Goal: Task Accomplishment & Management: Manage account settings

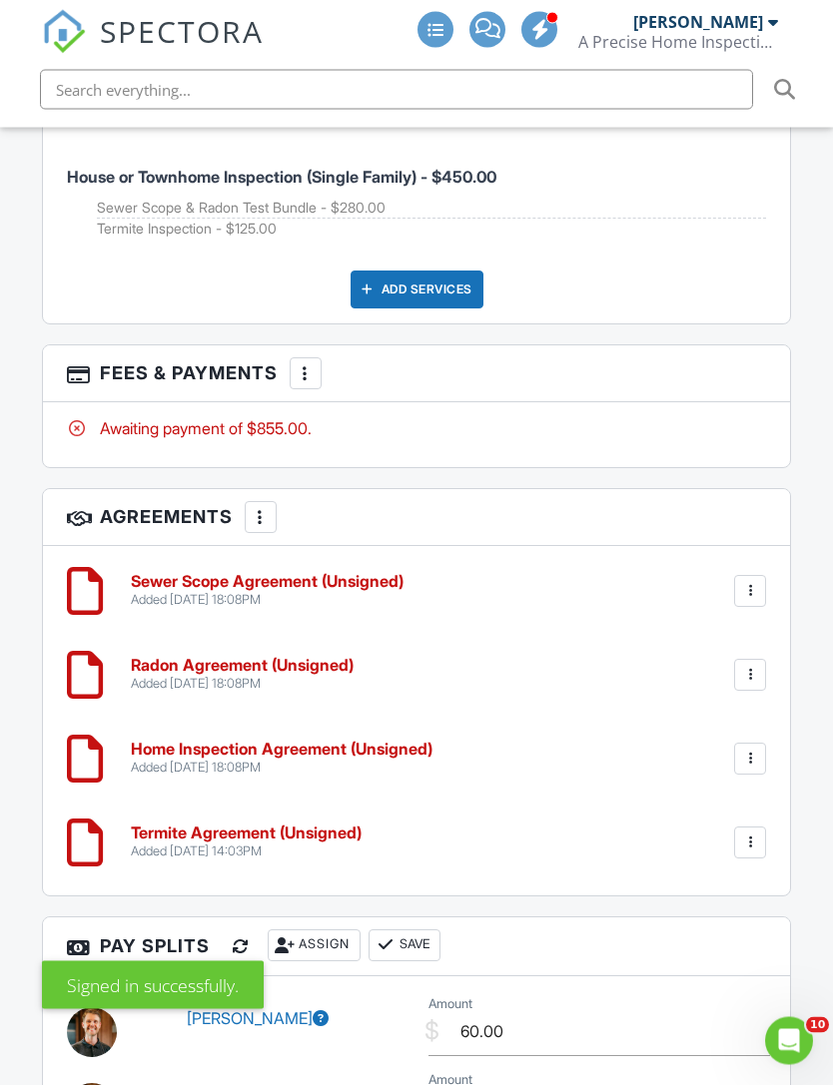
scroll to position [4066, 0]
click at [313, 363] on div at bounding box center [306, 373] width 20 height 20
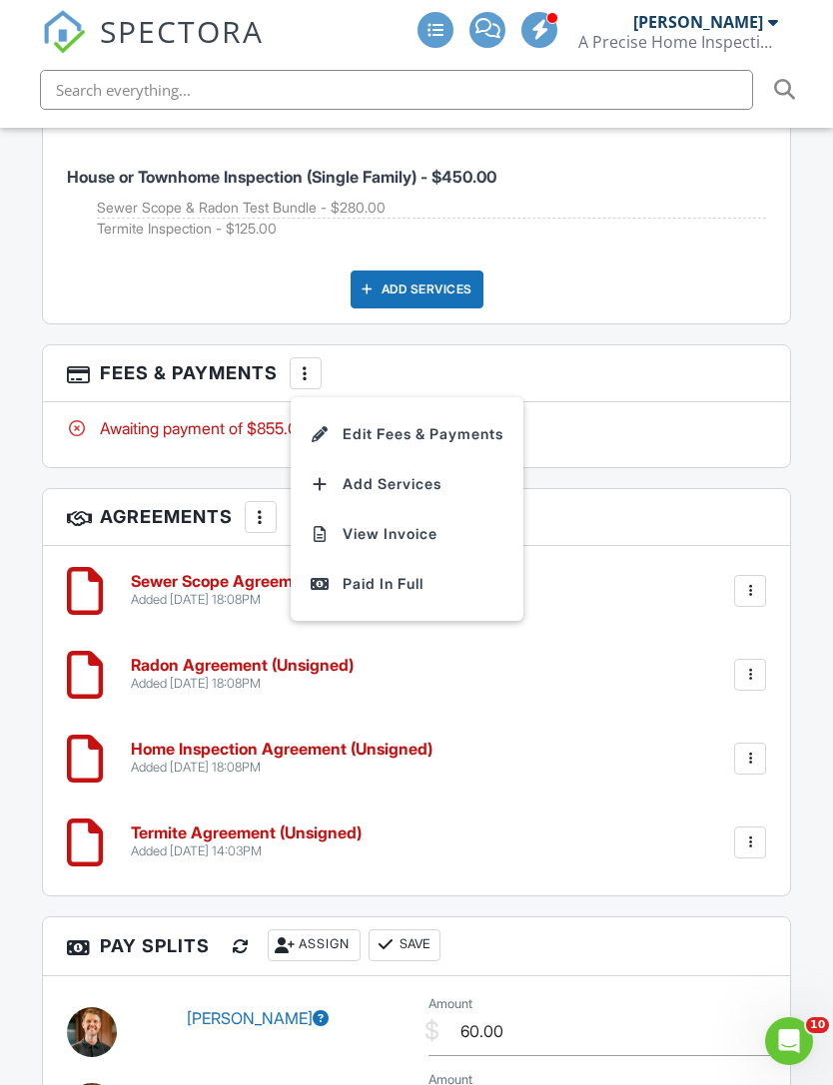
click at [671, 269] on div "House or Townhome Inspection (Single Family) - $450.00 Sewer Scope & Radon Test…" at bounding box center [417, 219] width 748 height 209
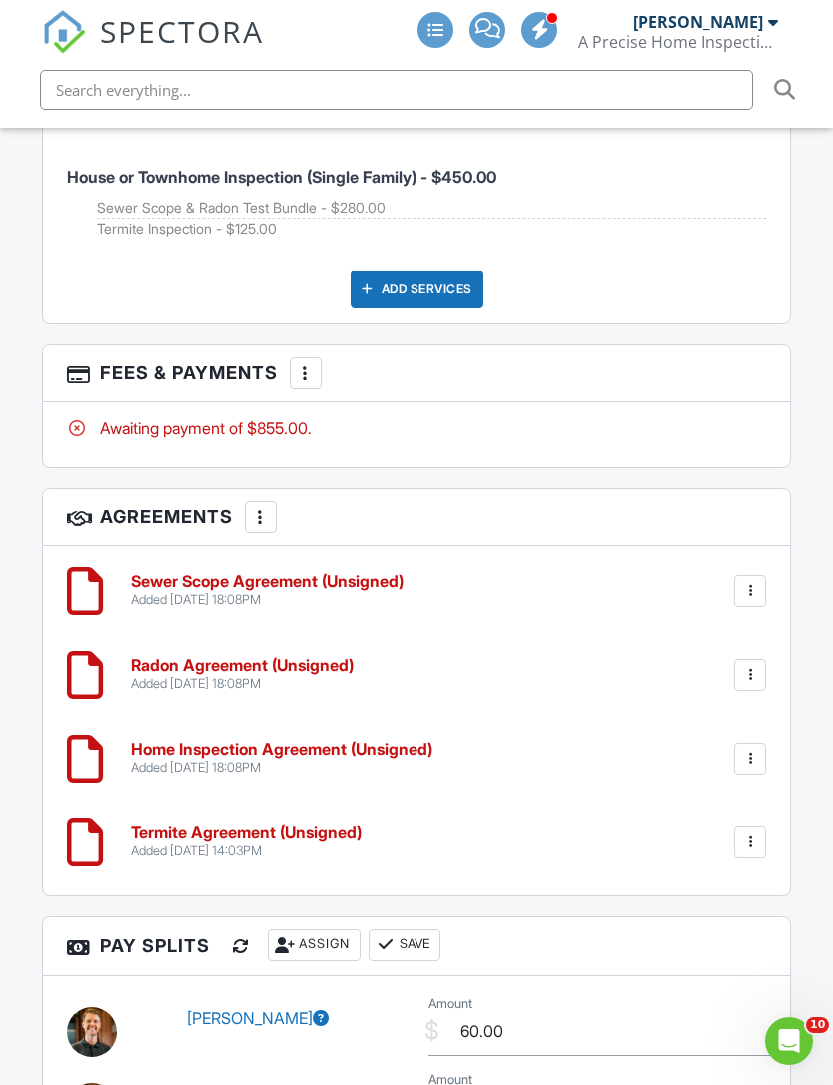
click at [306, 363] on div at bounding box center [306, 373] width 20 height 20
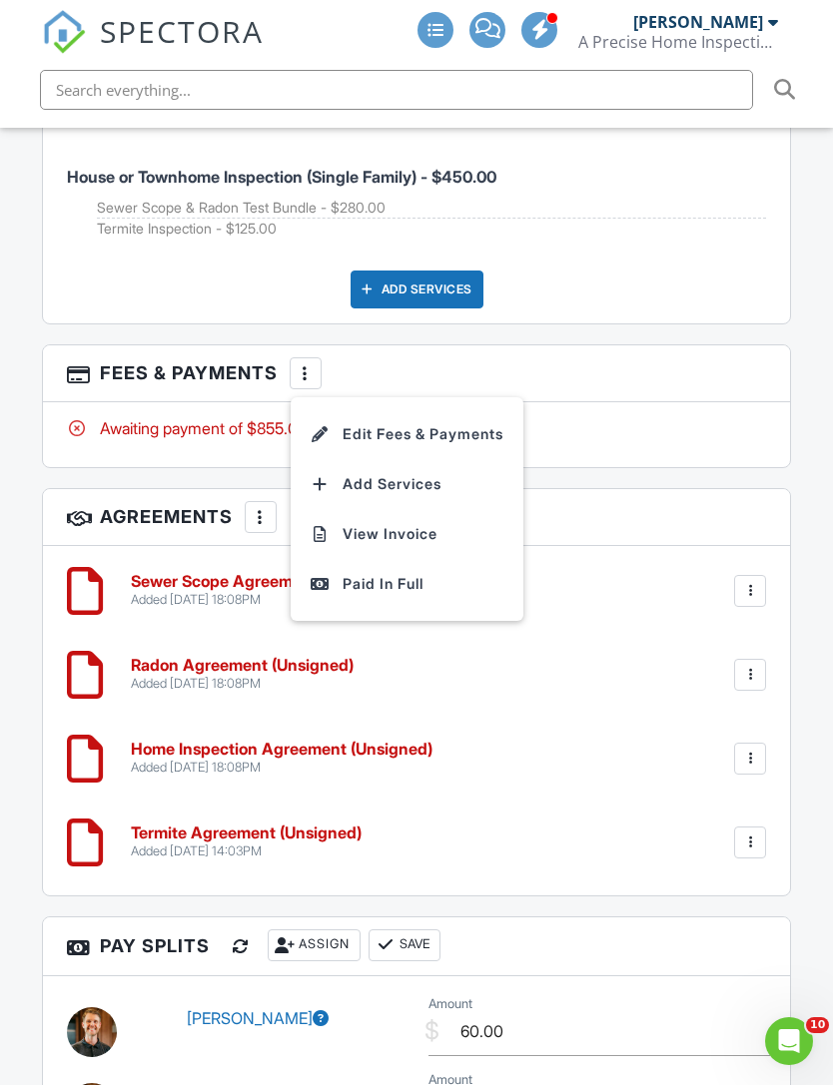
click at [428, 509] on li "View Invoice" at bounding box center [406, 534] width 209 height 50
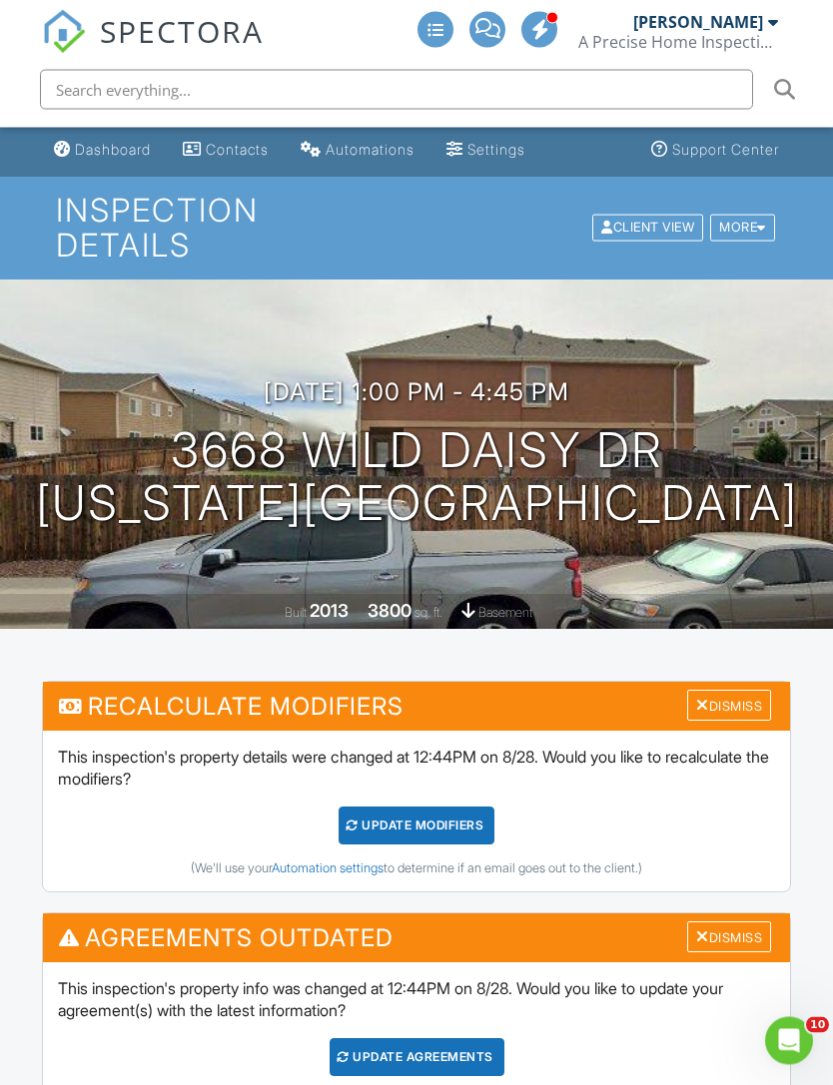
scroll to position [0, 0]
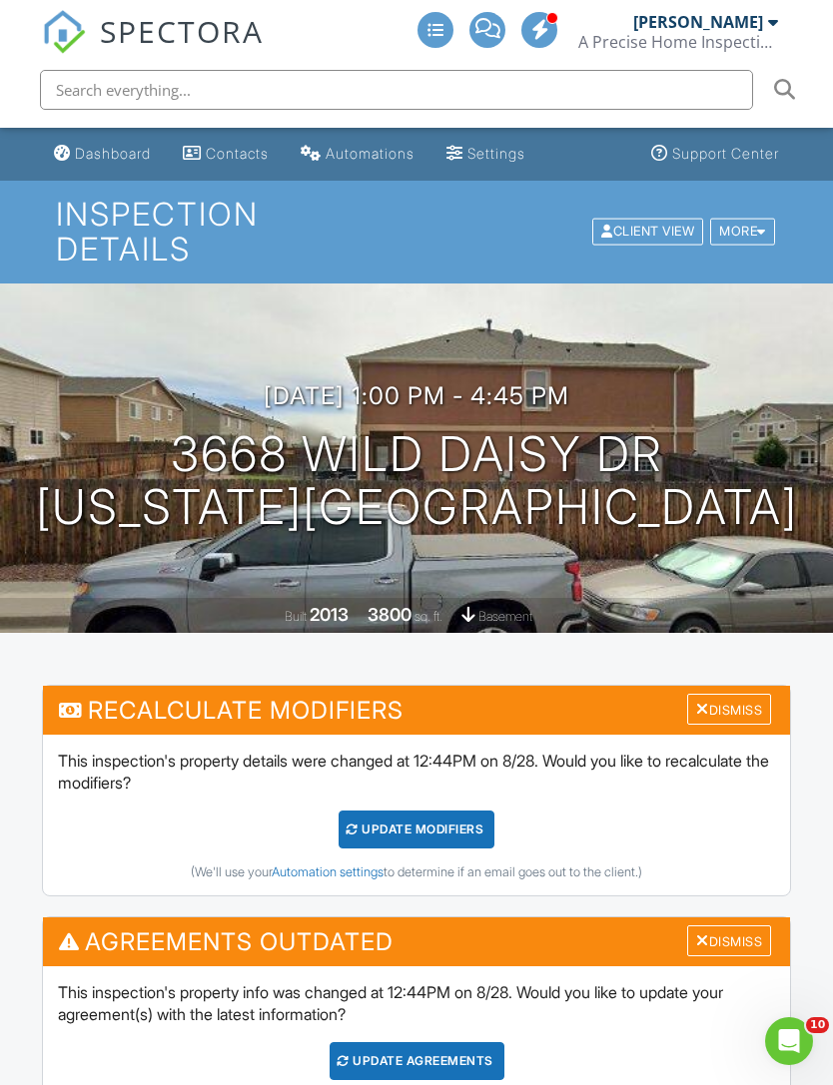
click at [666, 219] on div "Client View" at bounding box center [647, 232] width 111 height 27
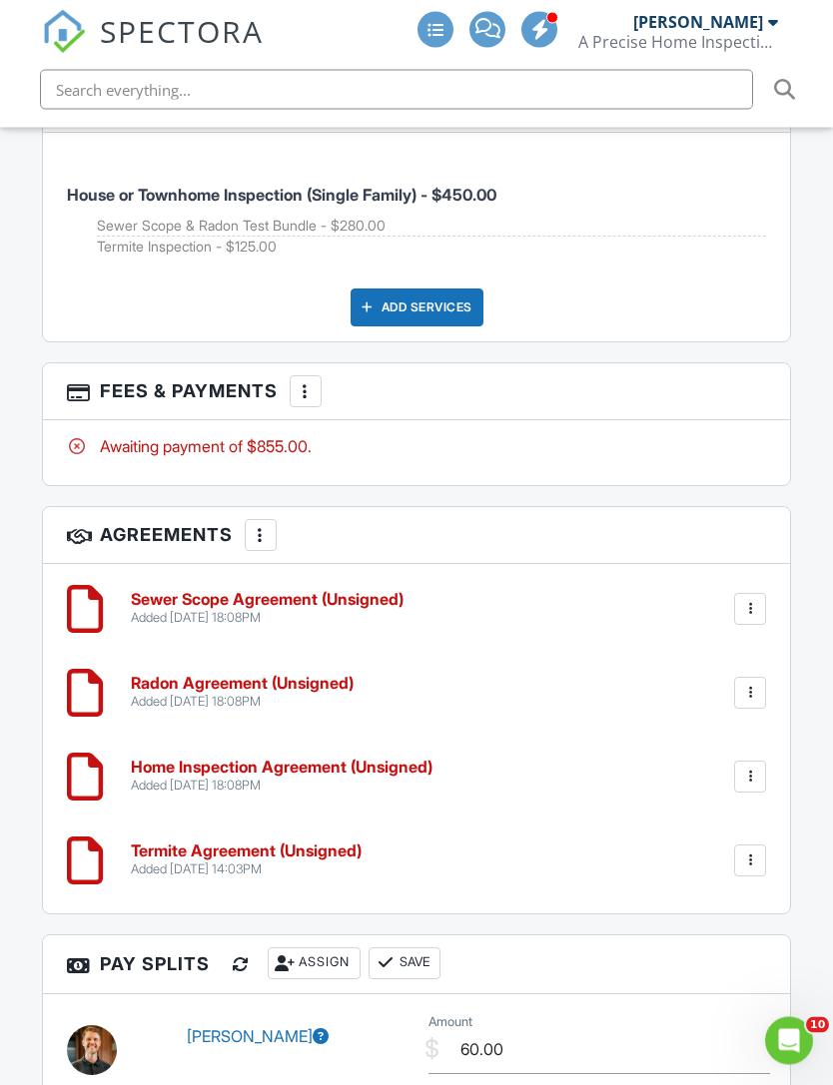
scroll to position [4049, 0]
click at [314, 380] on div at bounding box center [306, 390] width 20 height 20
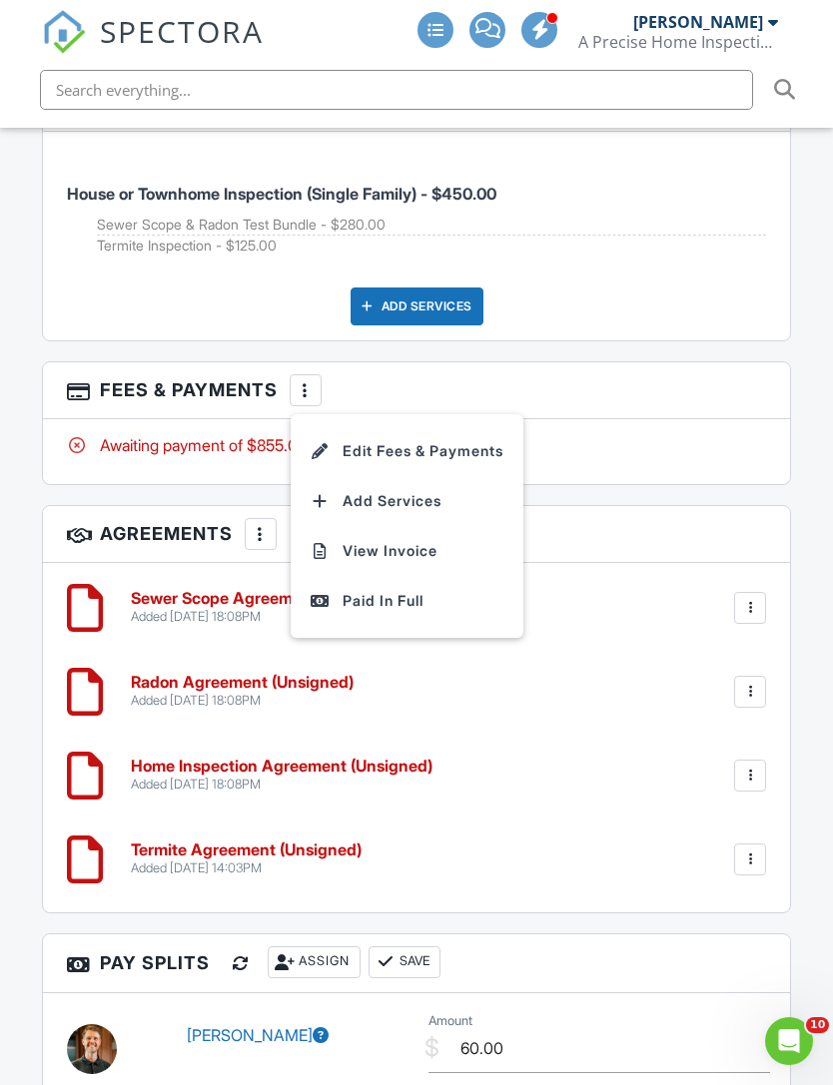
click at [478, 426] on li "Edit Fees & Payments" at bounding box center [406, 451] width 209 height 50
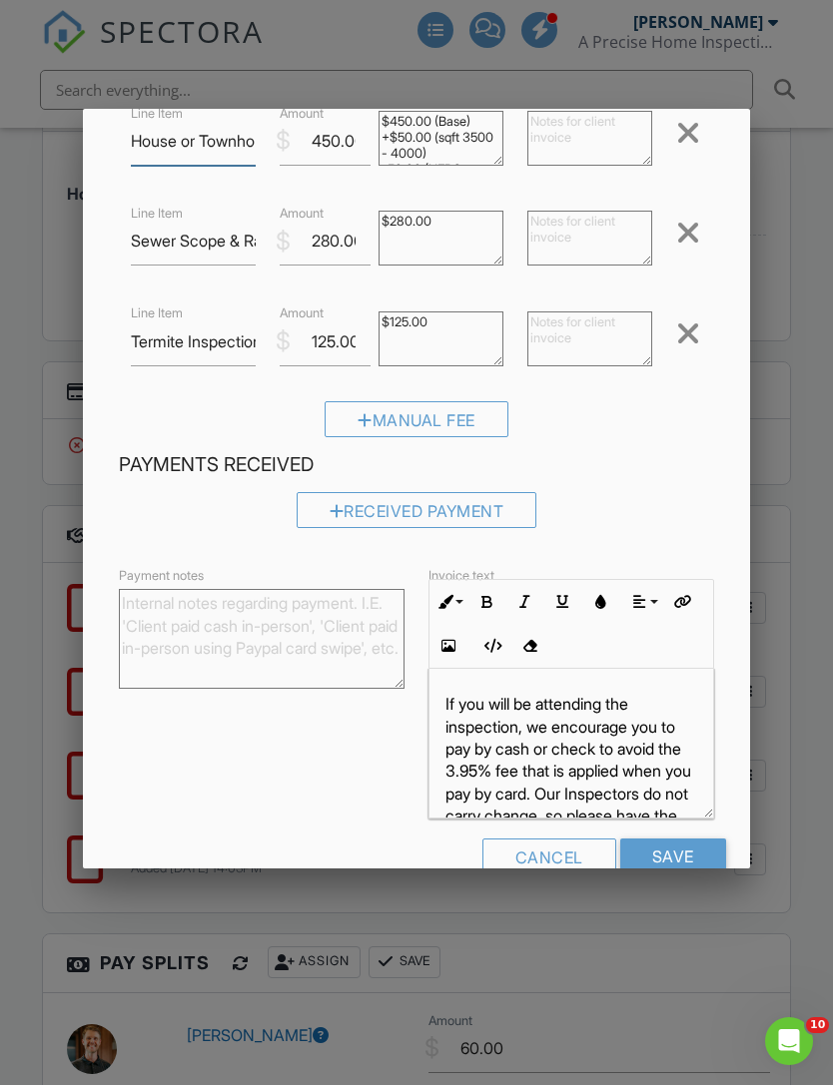
scroll to position [147, 0]
click at [439, 517] on div "Received Payment" at bounding box center [417, 512] width 241 height 36
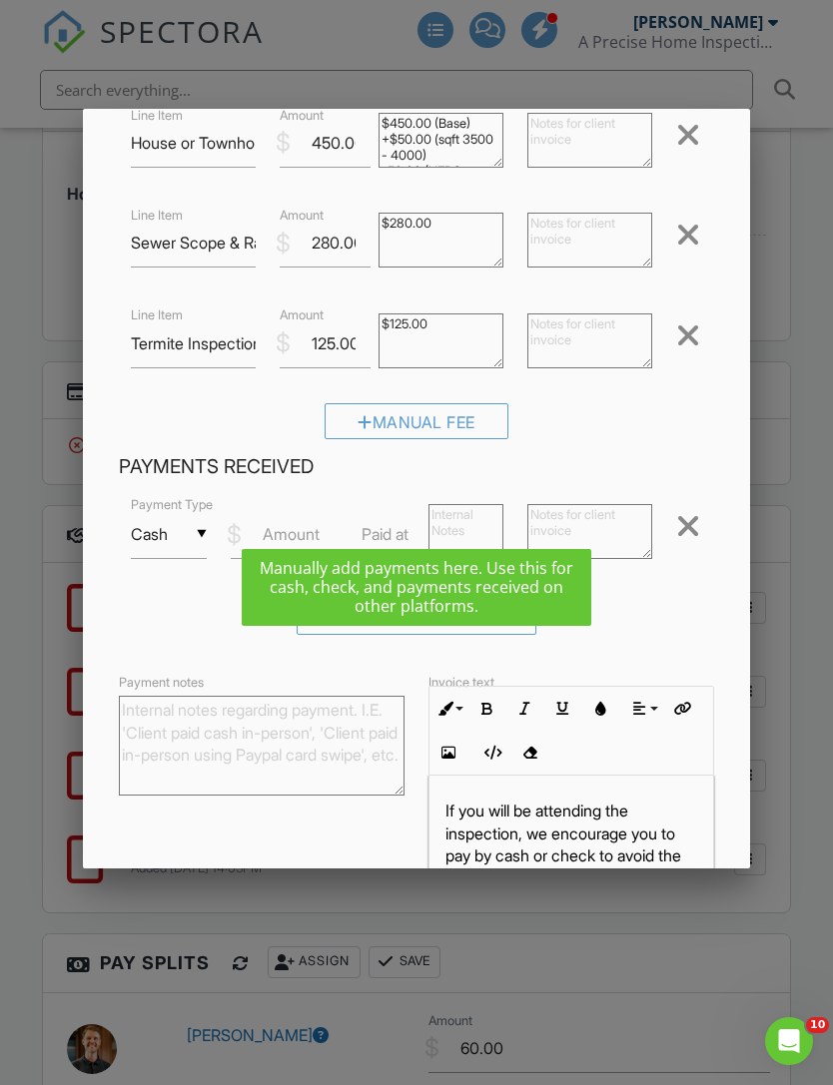
click at [178, 547] on input "Cash" at bounding box center [168, 534] width 75 height 49
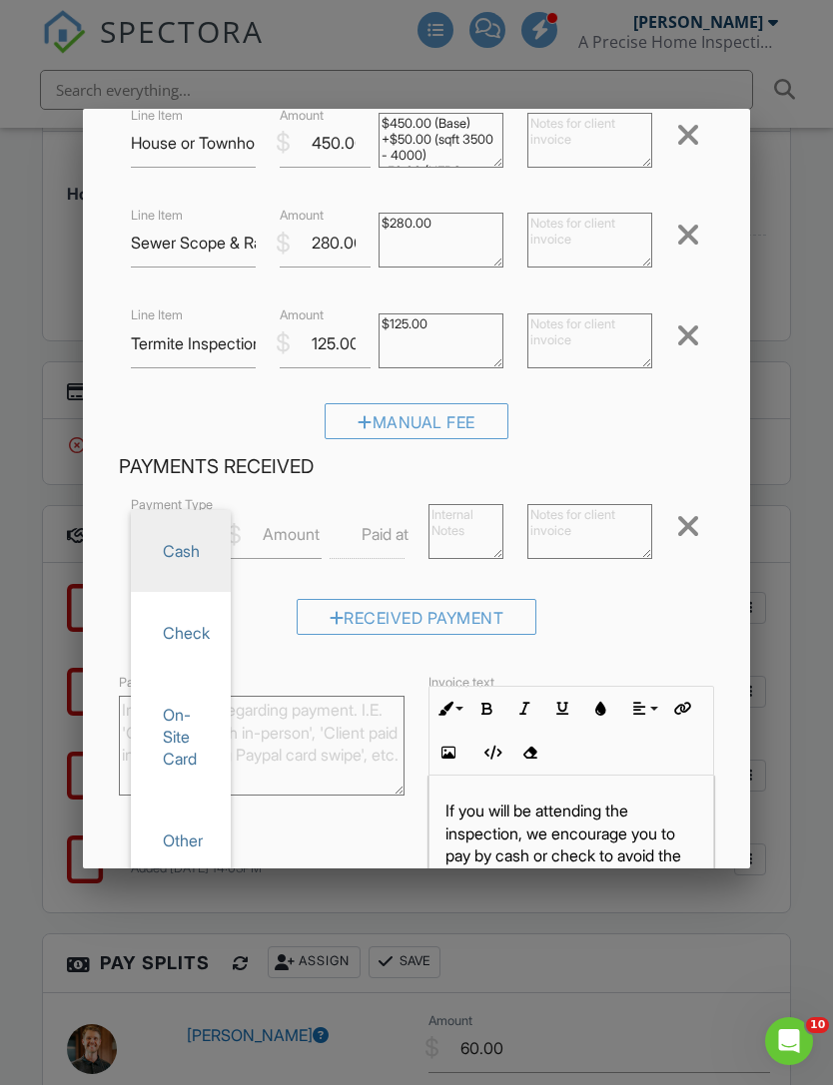
click at [208, 641] on span "Check" at bounding box center [181, 633] width 68 height 50
type input "Check"
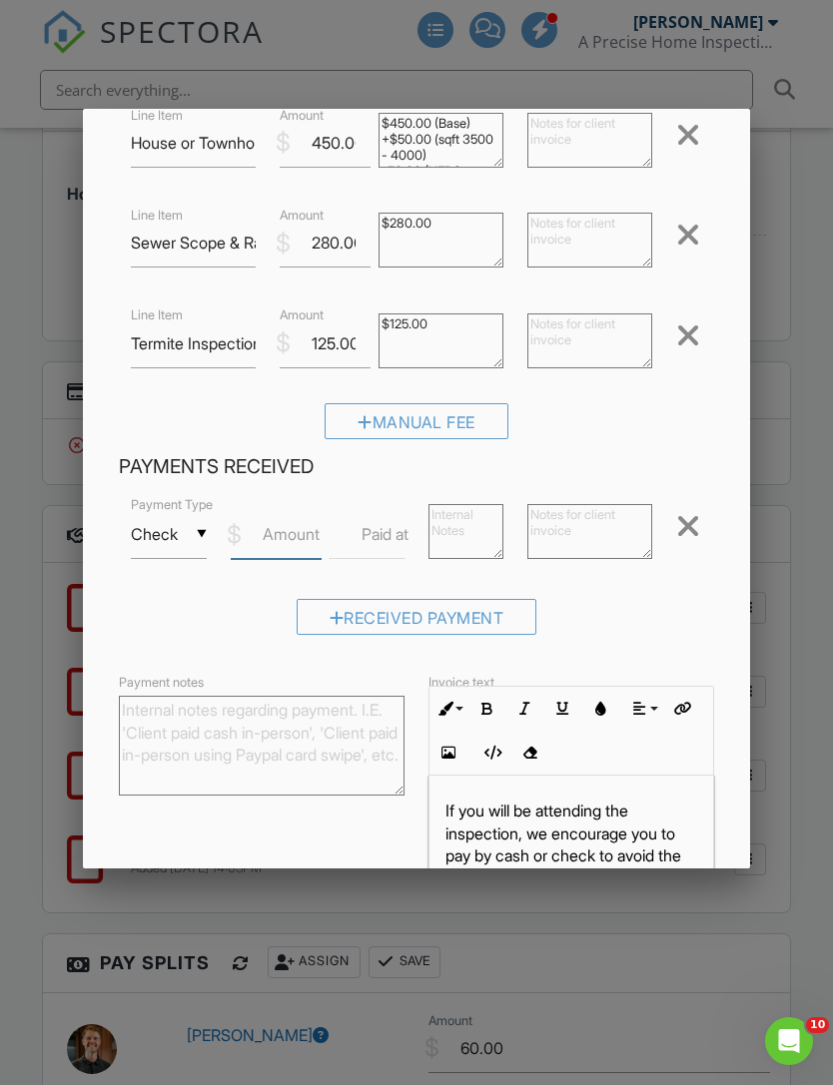
click at [300, 558] on input "Amount" at bounding box center [276, 534] width 91 height 49
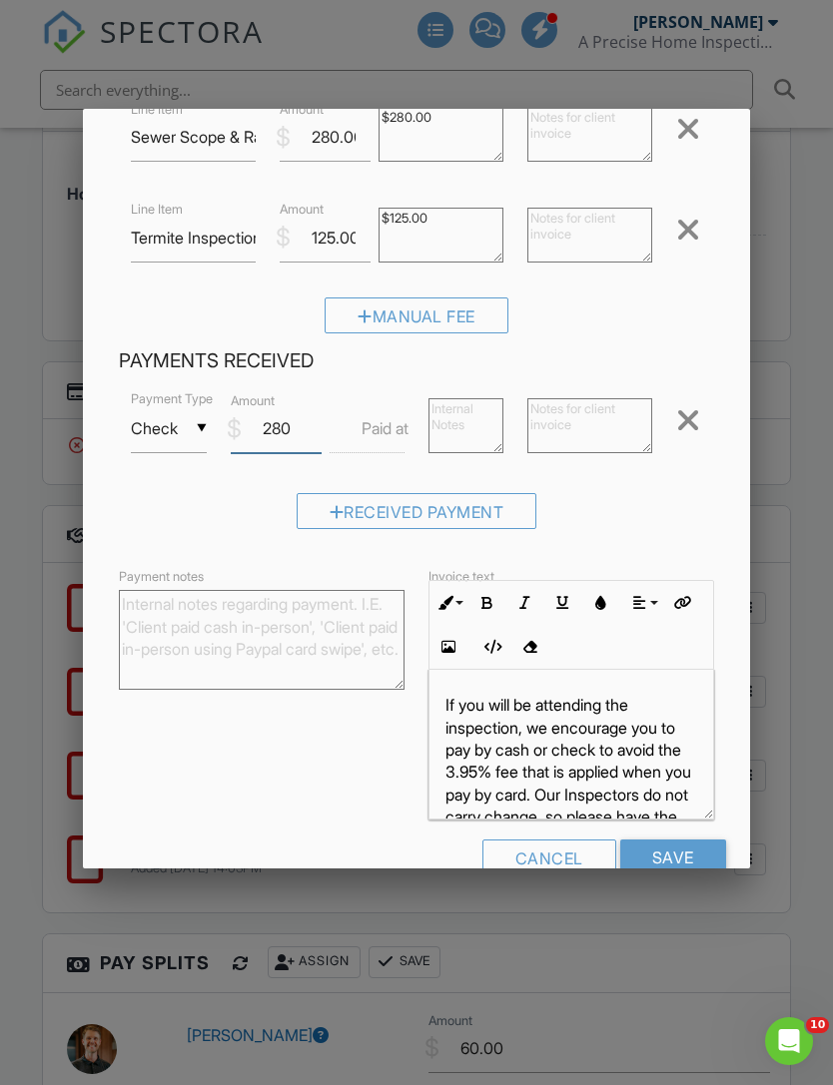
scroll to position [252, 0]
type input "280"
click at [696, 862] on input "Save" at bounding box center [673, 859] width 106 height 36
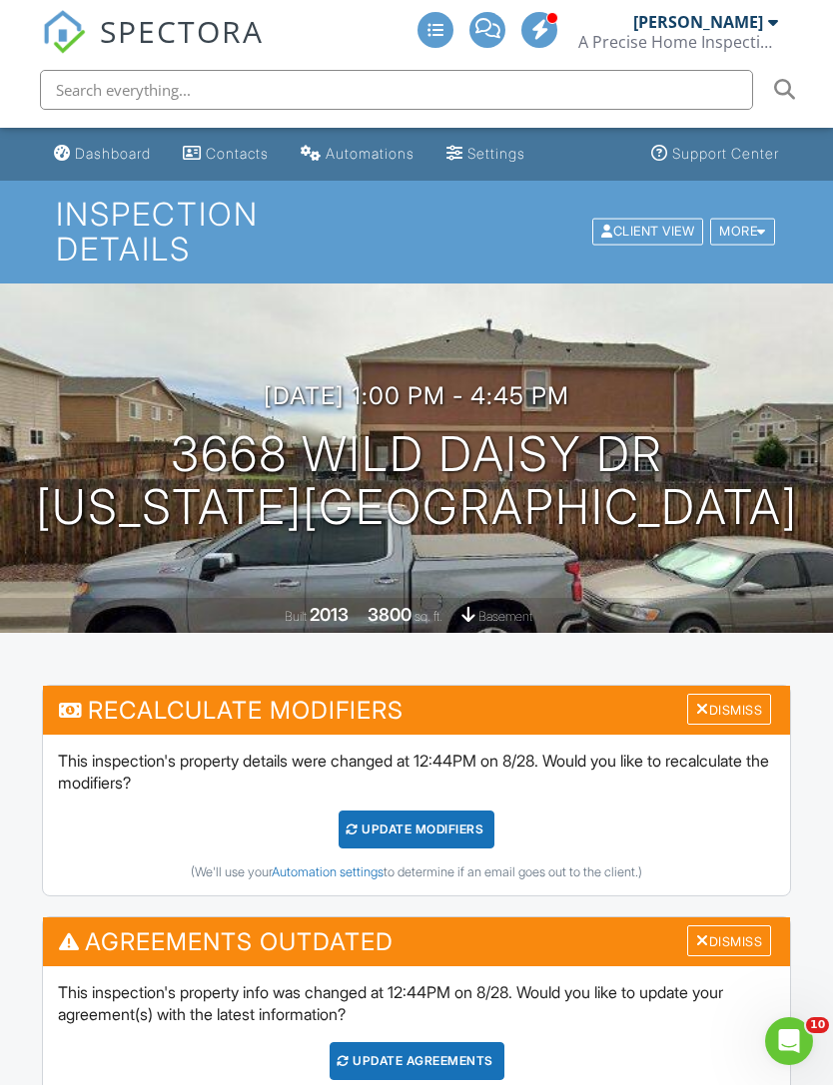
click at [646, 220] on div "Client View" at bounding box center [647, 232] width 111 height 27
